Goal: Information Seeking & Learning: Learn about a topic

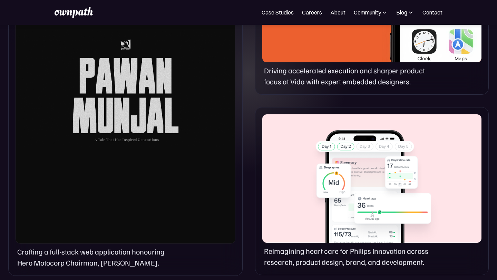
scroll to position [448, 0]
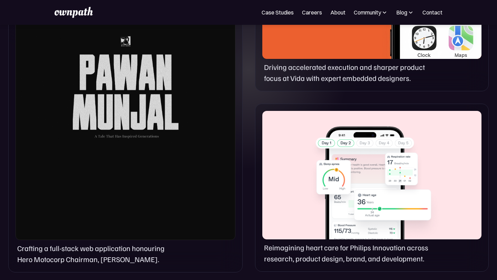
click at [142, 214] on div at bounding box center [126, 85] width 220 height 310
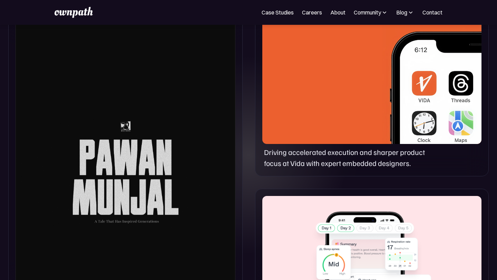
click at [318, 90] on div at bounding box center [371, 80] width 219 height 129
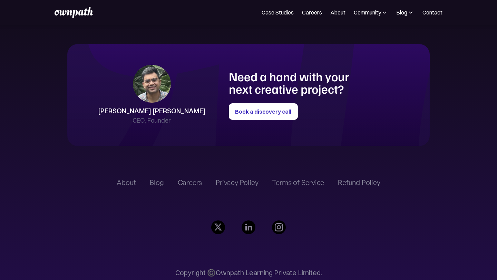
scroll to position [1545, 0]
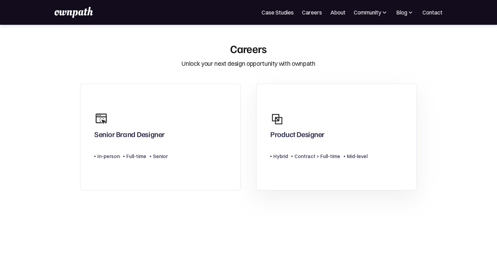
click at [319, 132] on div "Product Designer" at bounding box center [297, 136] width 54 height 12
